Goal: Find specific fact: Find specific fact

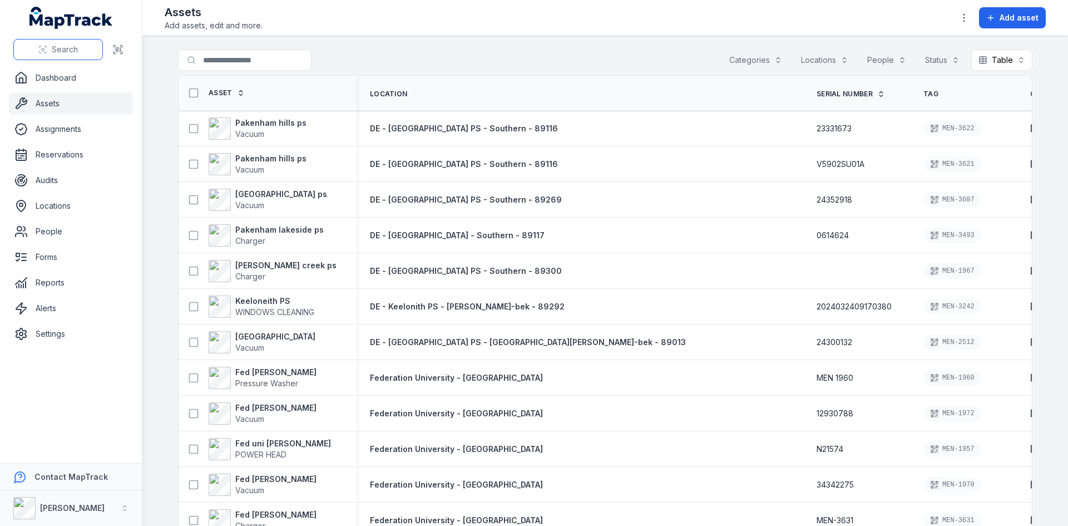
click at [70, 43] on button "Search" at bounding box center [58, 49] width 90 height 21
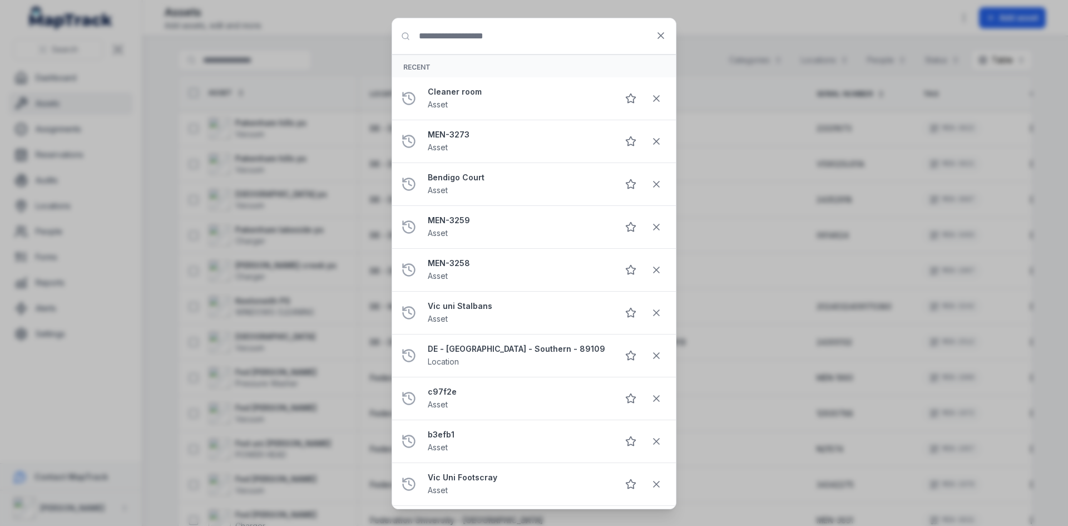
click at [537, 51] on input "Search for anything" at bounding box center [534, 36] width 284 height 36
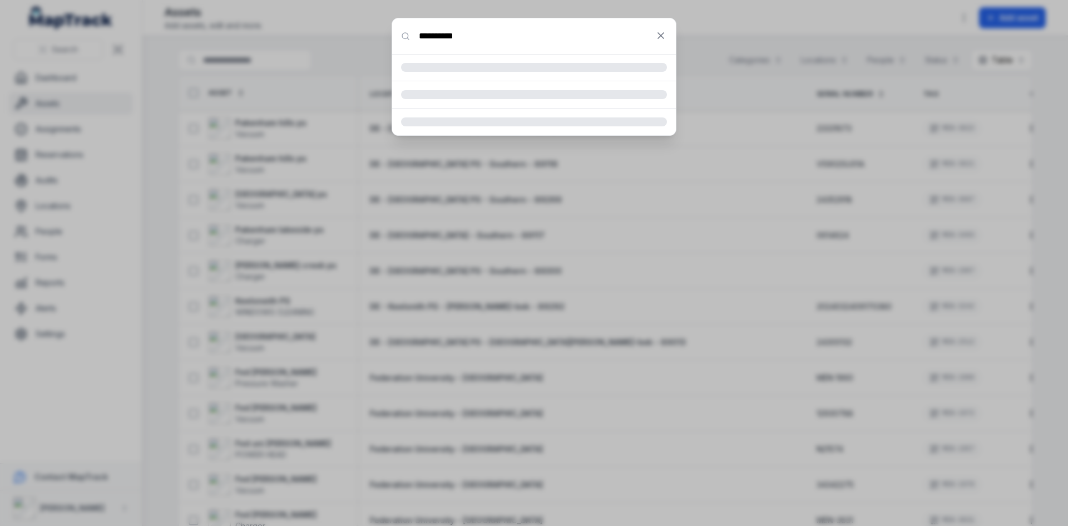
type input "**********"
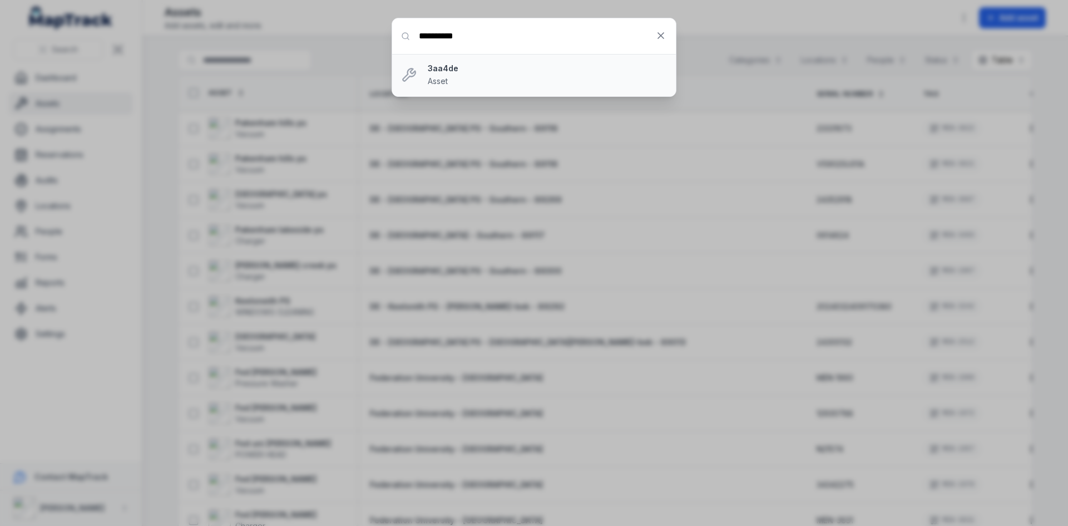
click at [520, 87] on li "3aa4de Asset" at bounding box center [534, 75] width 284 height 42
click at [501, 73] on strong "3aa4de" at bounding box center [547, 68] width 239 height 11
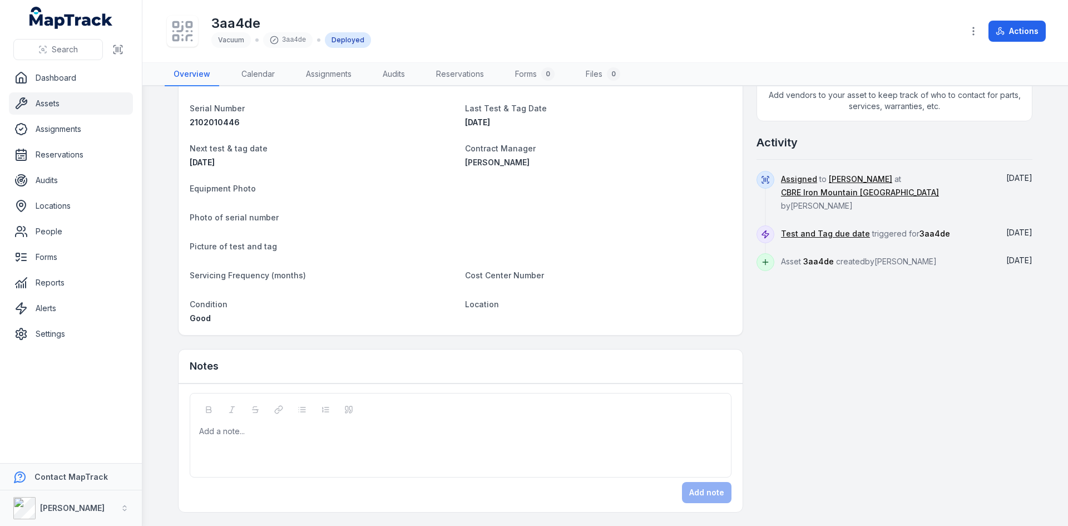
scroll to position [277, 0]
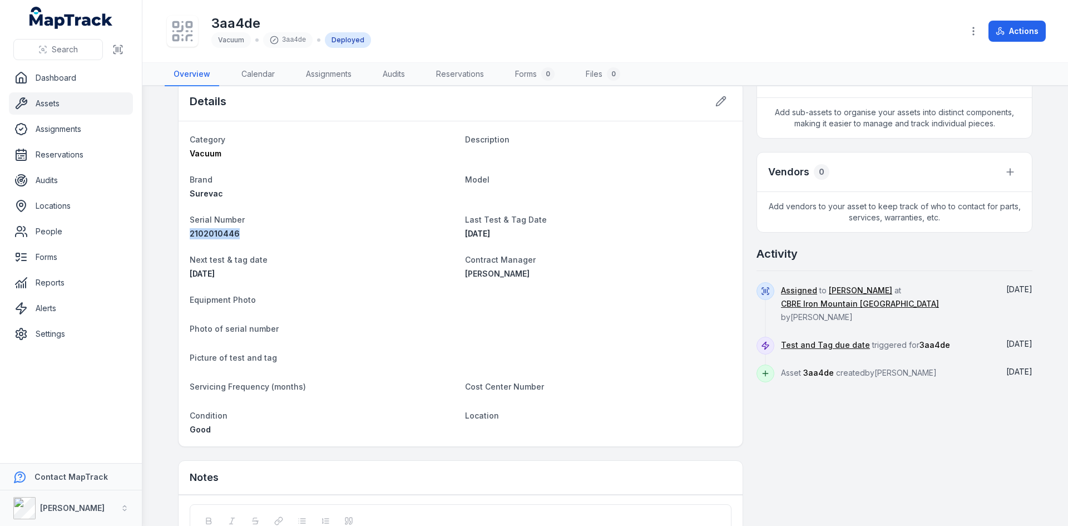
drag, startPoint x: 235, startPoint y: 232, endPoint x: 171, endPoint y: 230, distance: 64.5
click at [171, 230] on main "422-[STREET_ADDRESS][PERSON_NAME] Person [PERSON_NAME] Location [GEOGRAPHIC_DAT…" at bounding box center [605, 305] width 926 height 439
copy span "2102010446"
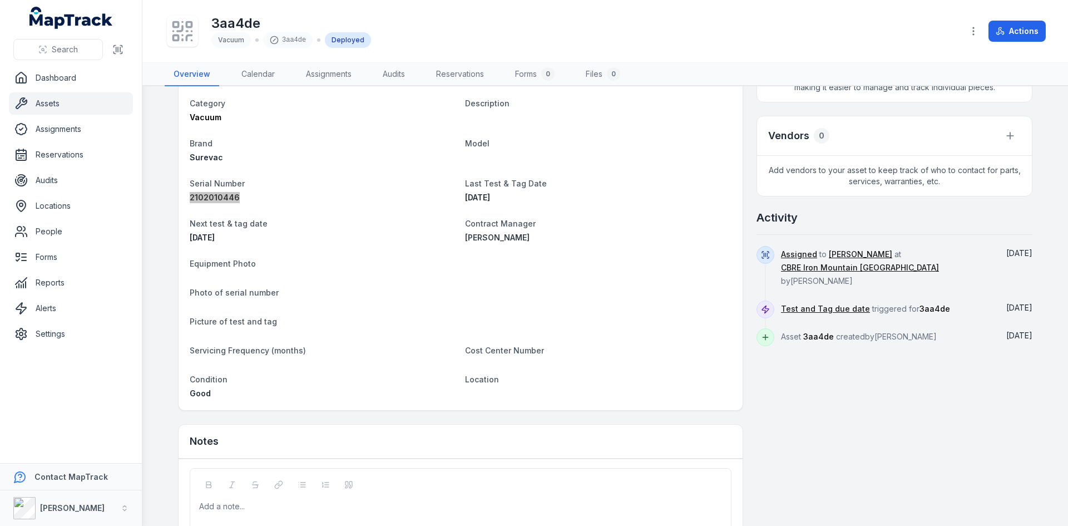
scroll to position [333, 0]
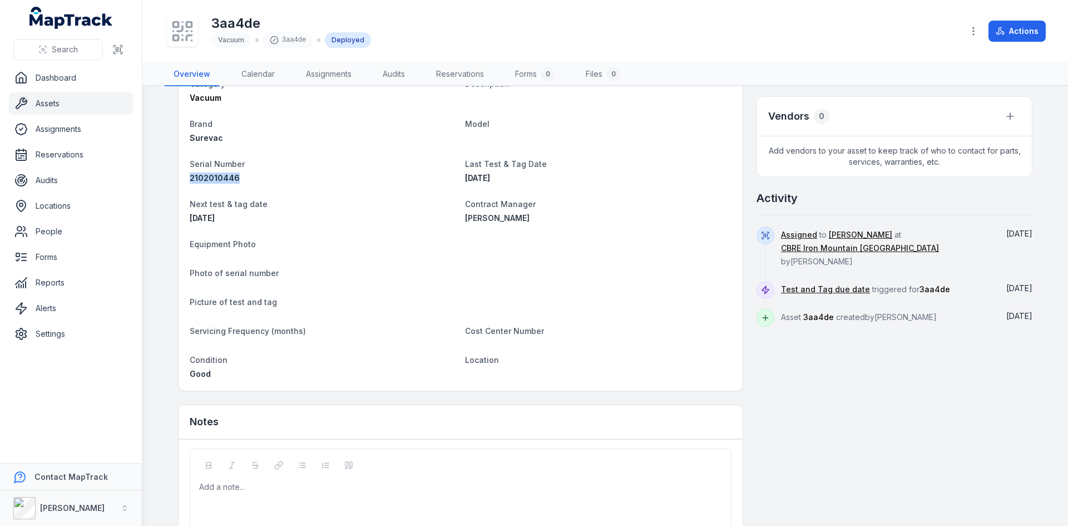
drag, startPoint x: 280, startPoint y: 189, endPoint x: 258, endPoint y: 188, distance: 22.3
click at [280, 189] on dl "Category Vacuum Description Brand Surevac Model Serial Number 2102010446 Last T…" at bounding box center [461, 228] width 542 height 303
drag, startPoint x: 242, startPoint y: 173, endPoint x: 181, endPoint y: 179, distance: 60.9
click at [181, 179] on div "Category Vacuum Description Brand Surevac Model Serial Number 2102010446 Last T…" at bounding box center [461, 228] width 564 height 325
copy span "2102010446"
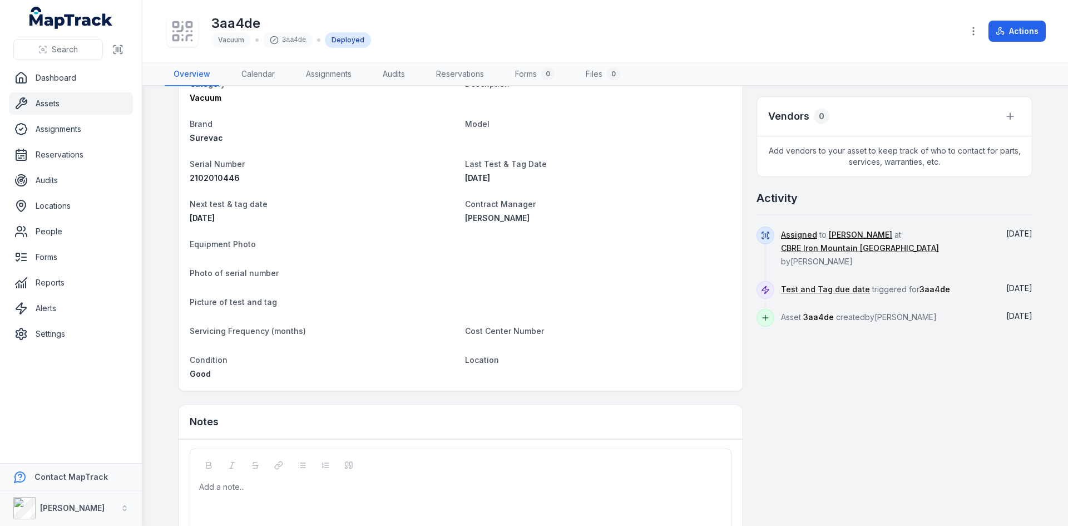
click at [656, 304] on dt "Picture of test and tag" at bounding box center [461, 301] width 542 height 13
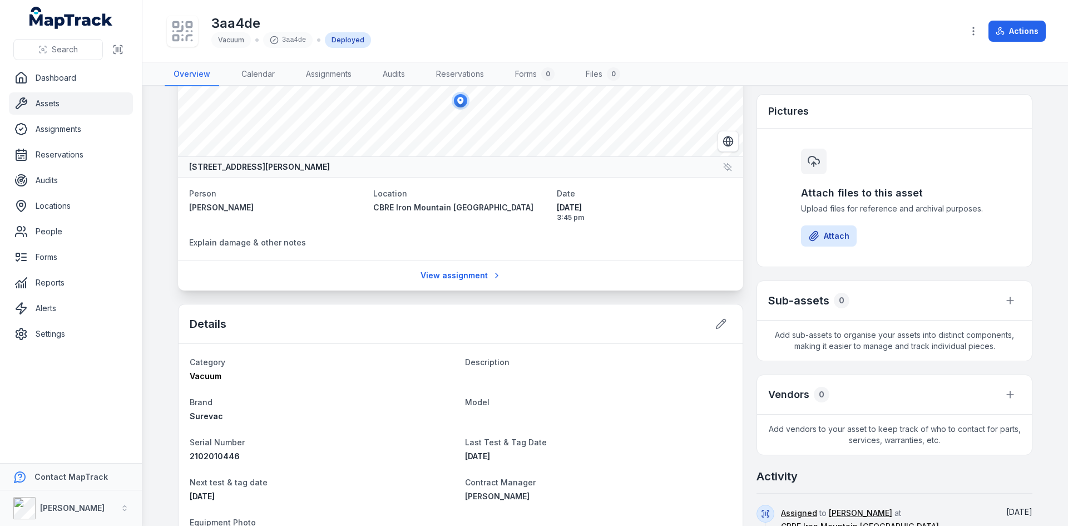
scroll to position [0, 0]
